Goal: Navigation & Orientation: Find specific page/section

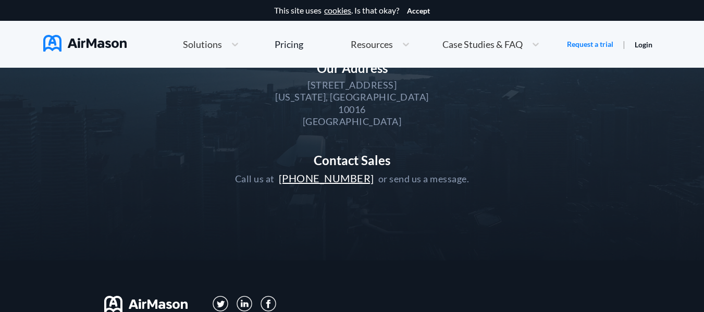
scroll to position [279, 0]
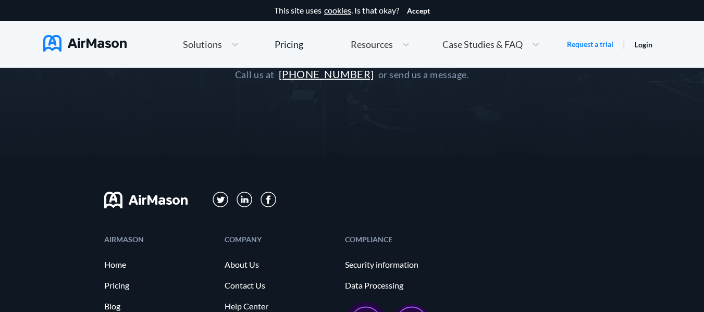
click at [266, 197] on img at bounding box center [269, 200] width 16 height 16
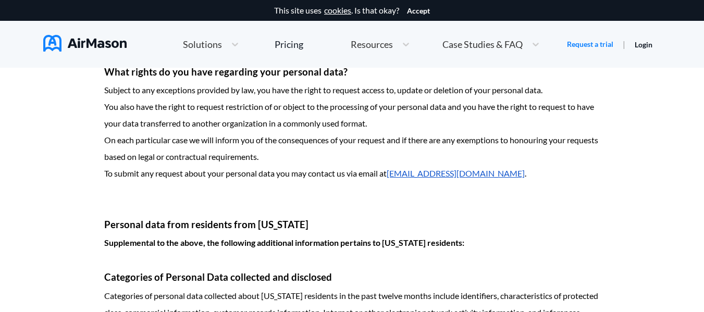
scroll to position [2654, 0]
